Goal: Information Seeking & Learning: Learn about a topic

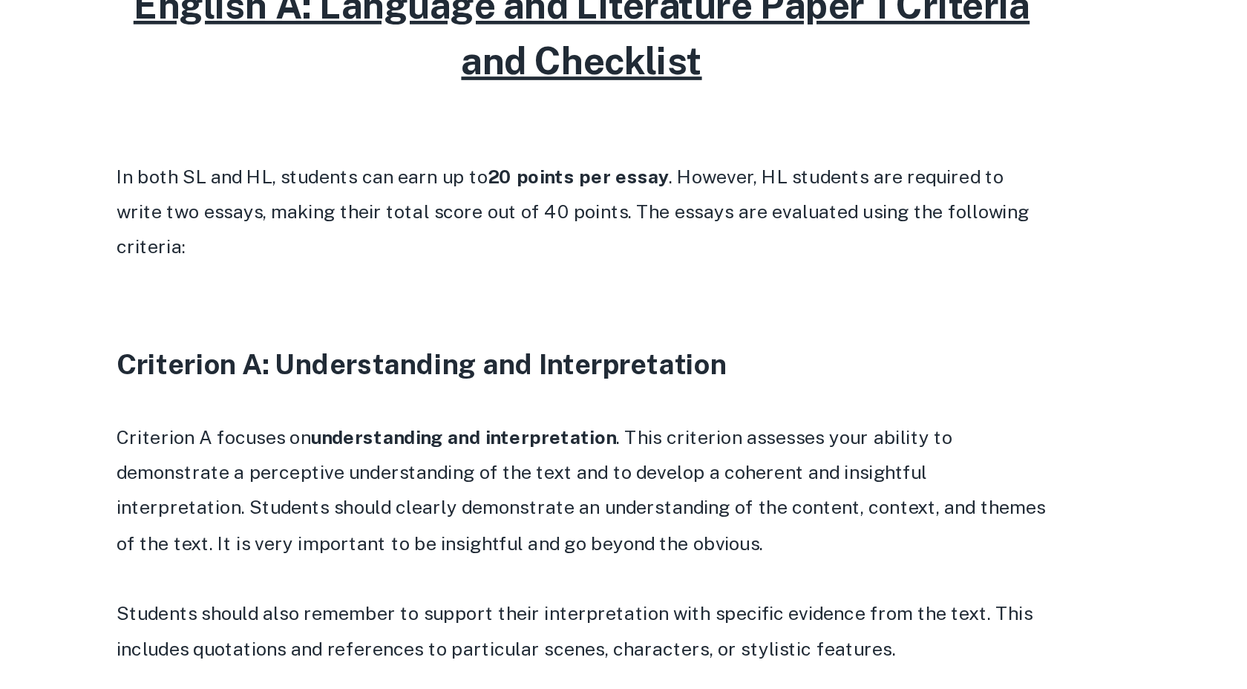
scroll to position [534, 0]
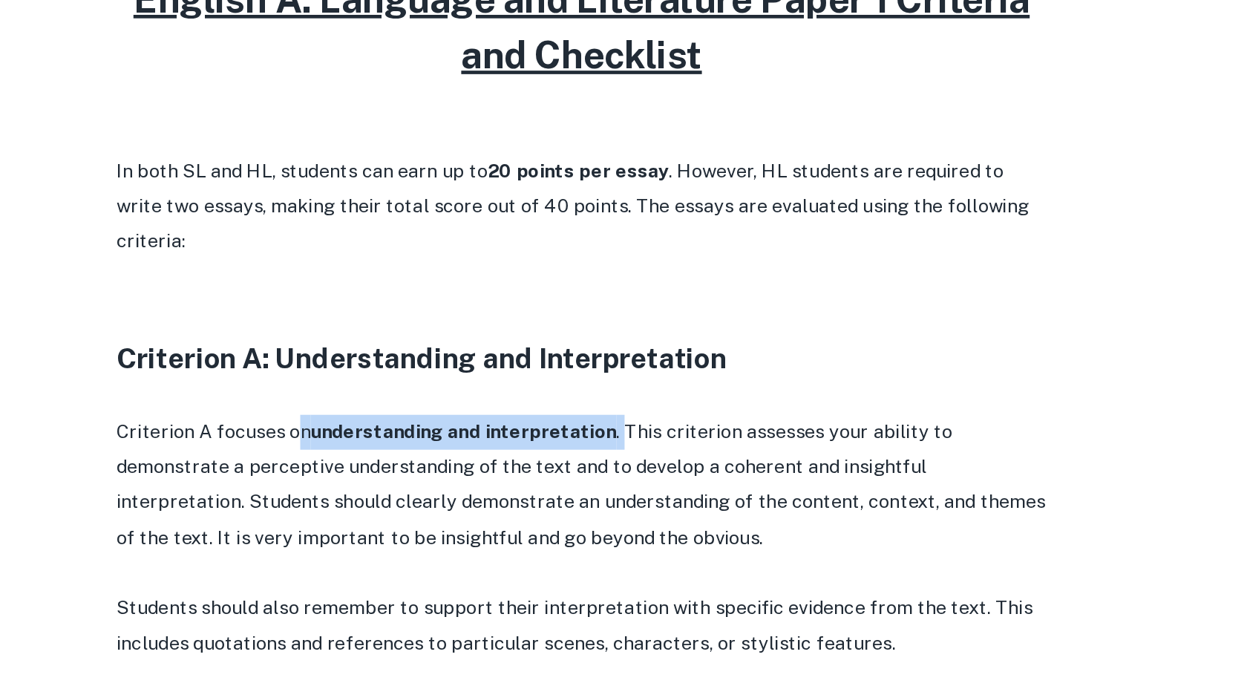
drag, startPoint x: 444, startPoint y: 504, endPoint x: 644, endPoint y: 498, distance: 200.5
click at [644, 514] on p "Criterion A focuses on understanding and interpretation . This criterion assess…" at bounding box center [624, 559] width 594 height 91
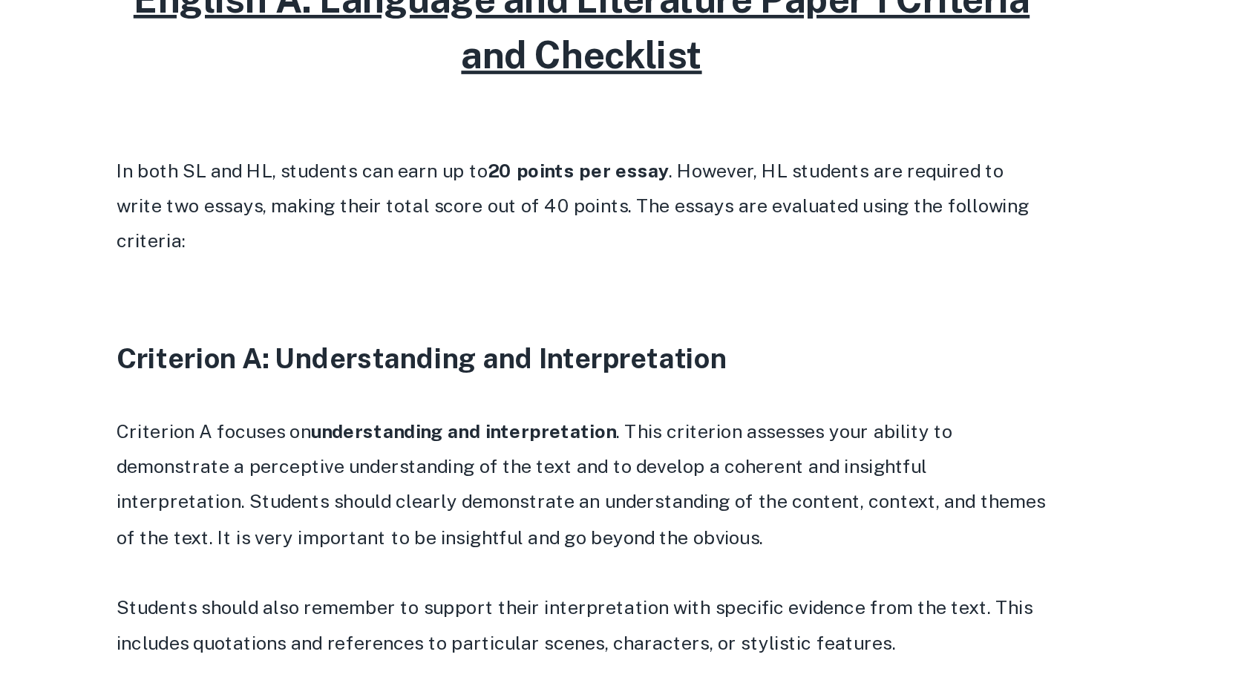
click at [655, 514] on p "Criterion A focuses on understanding and interpretation . This criterion assess…" at bounding box center [624, 559] width 594 height 91
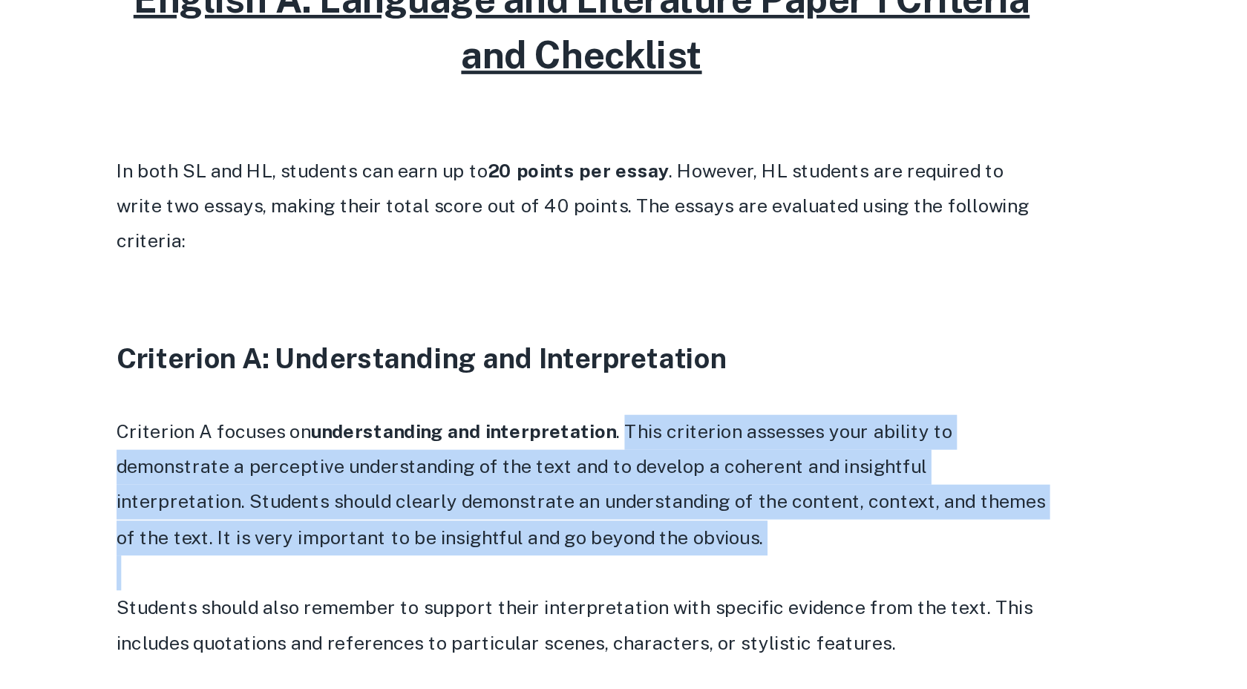
drag, startPoint x: 647, startPoint y: 500, endPoint x: 641, endPoint y: 585, distance: 85.5
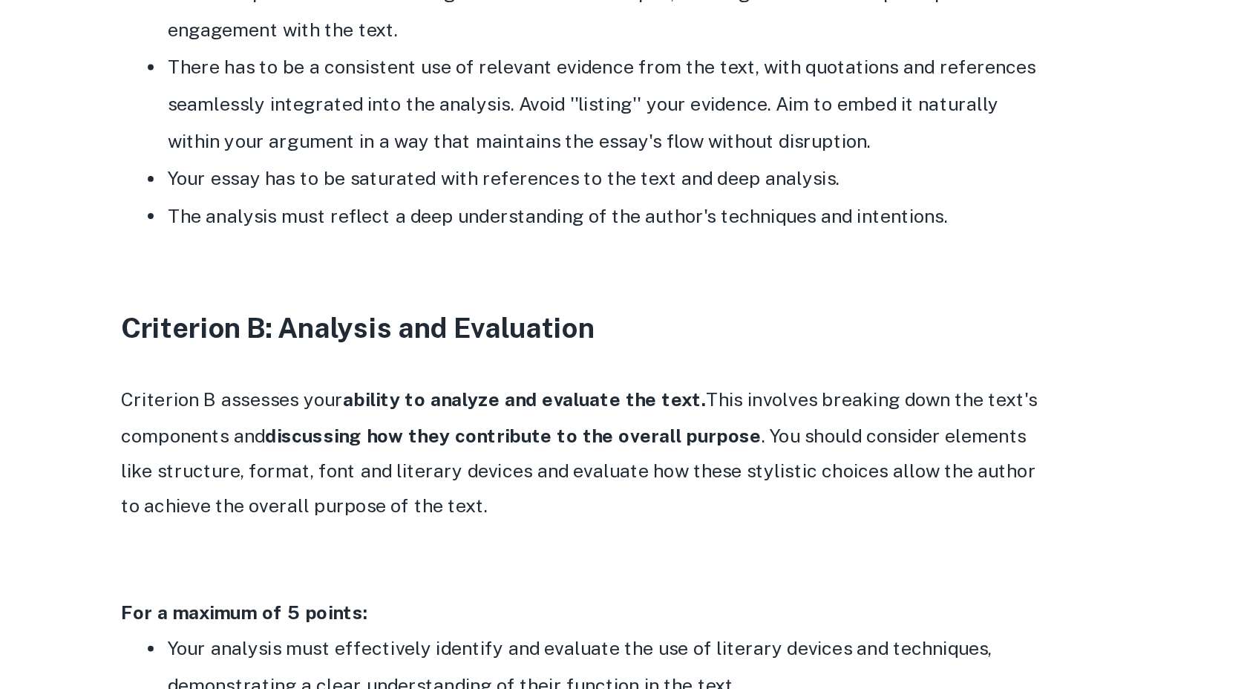
scroll to position [1194, 0]
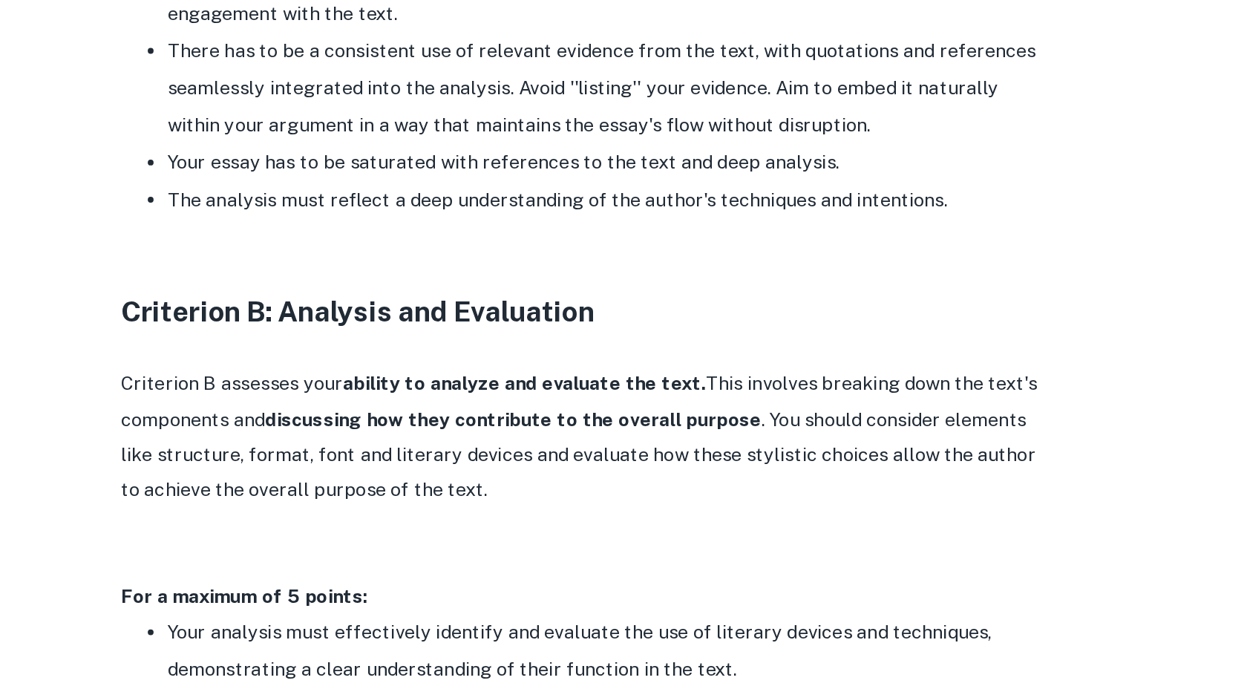
drag, startPoint x: 546, startPoint y: 497, endPoint x: 549, endPoint y: 536, distance: 39.4
click at [549, 536] on p "Criterion B assesses your ability to analyze and evaluate the text. This involv…" at bounding box center [624, 528] width 594 height 91
click at [558, 539] on p "Criterion B assesses your ability to analyze and evaluate the text. This involv…" at bounding box center [624, 528] width 594 height 91
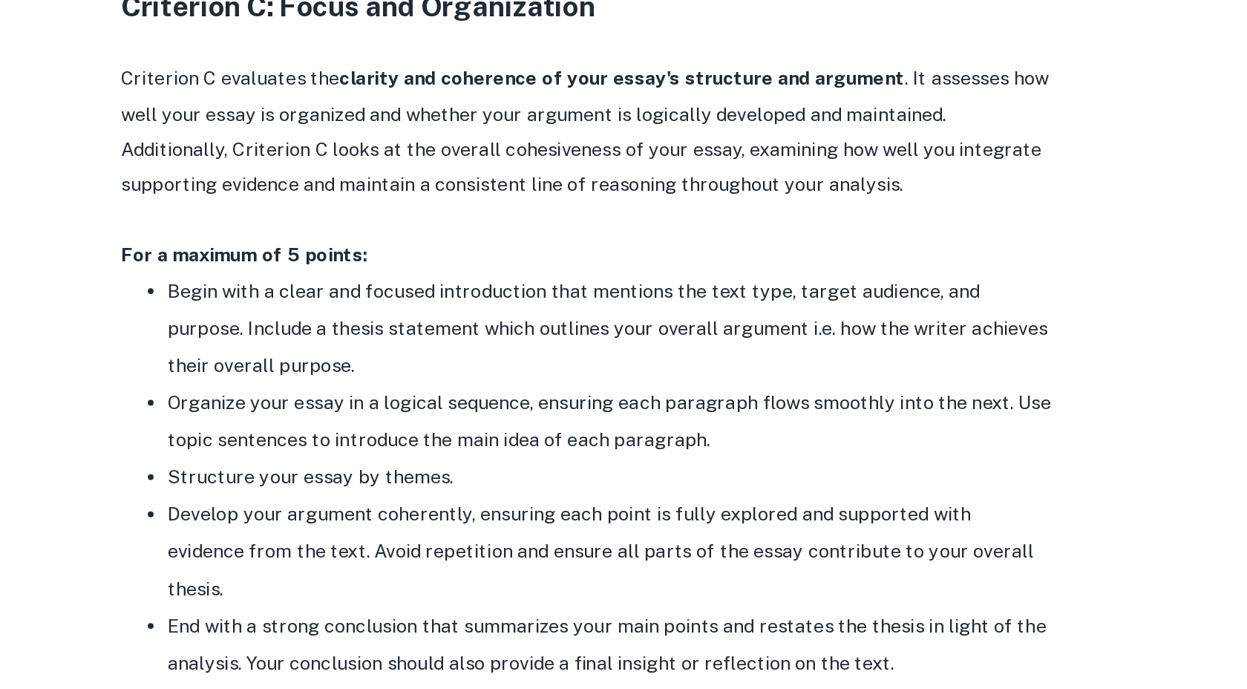
scroll to position [1760, 0]
click at [823, 542] on li "Structure your essay by themes." at bounding box center [638, 554] width 564 height 24
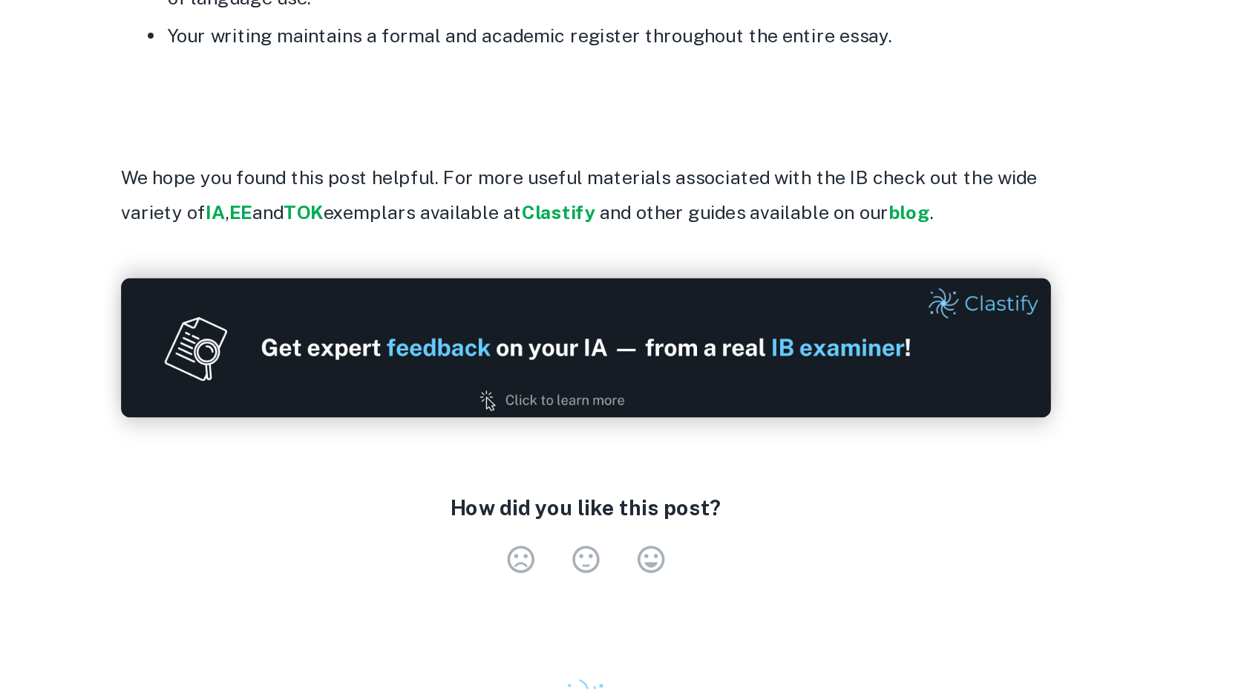
scroll to position [2586, 0]
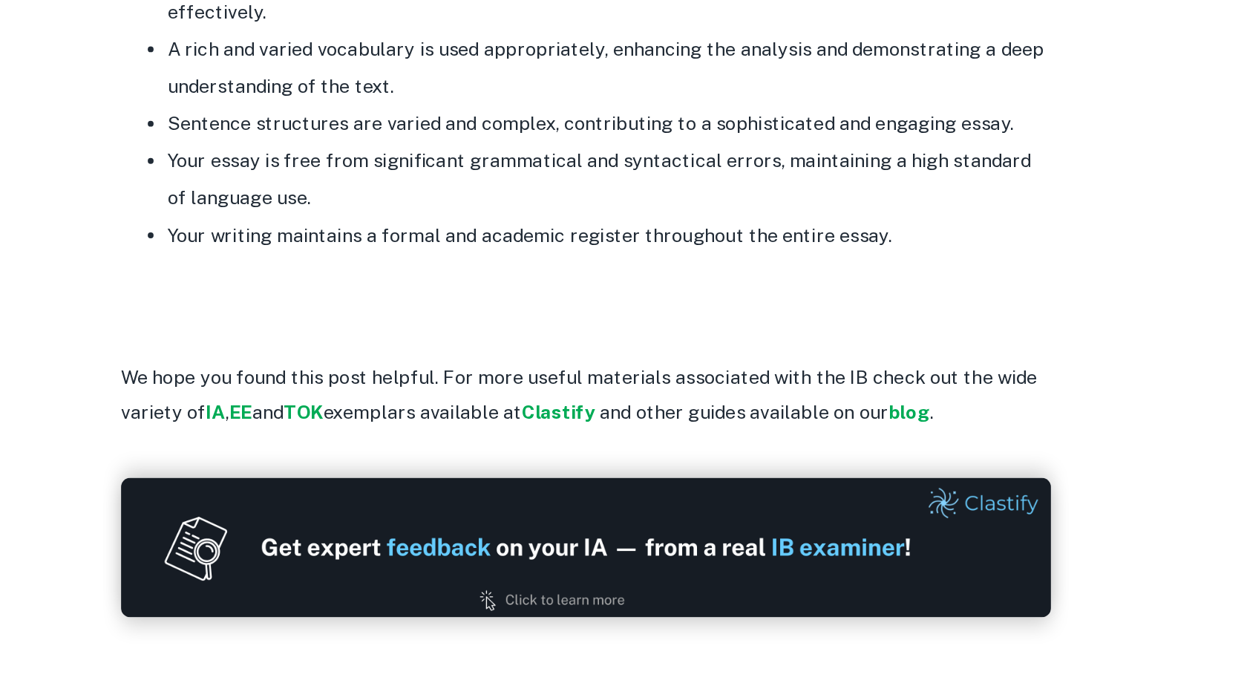
click at [598, 305] on p at bounding box center [624, 316] width 594 height 22
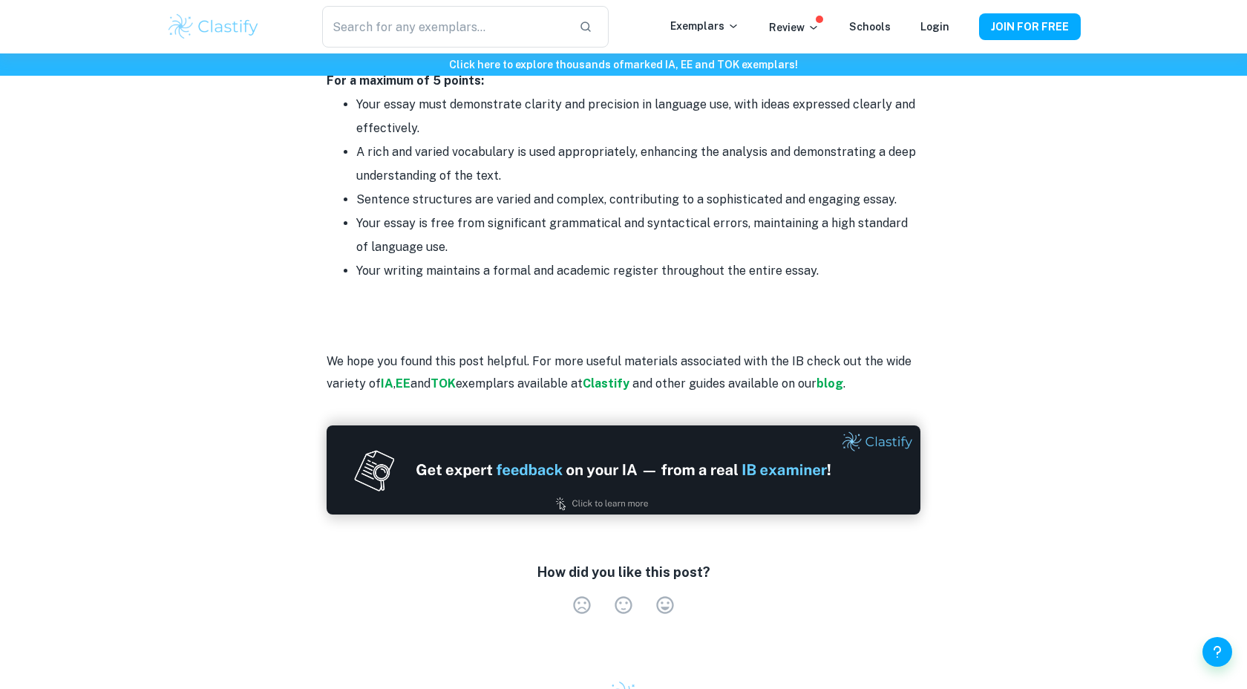
scroll to position [2218, 0]
